Goal: Task Accomplishment & Management: Manage account settings

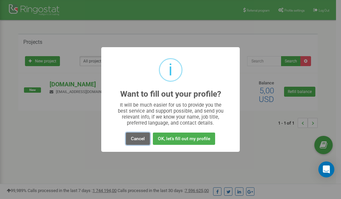
click at [139, 139] on button "Cancel" at bounding box center [138, 139] width 24 height 12
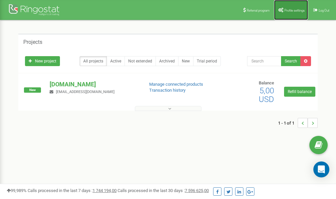
click at [291, 9] on span "Profile settings" at bounding box center [294, 11] width 20 height 4
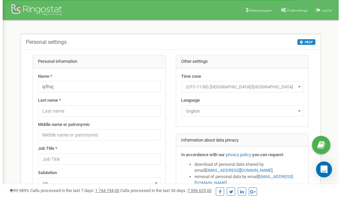
scroll to position [33, 0]
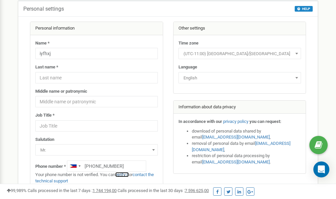
click at [126, 175] on link "verify it" at bounding box center [122, 174] width 14 height 5
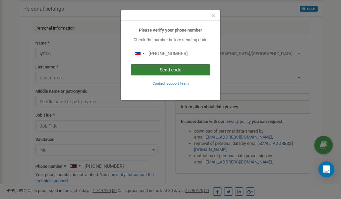
click at [174, 71] on button "Send code" at bounding box center [170, 69] width 79 height 11
